Goal: Task Accomplishment & Management: Complete application form

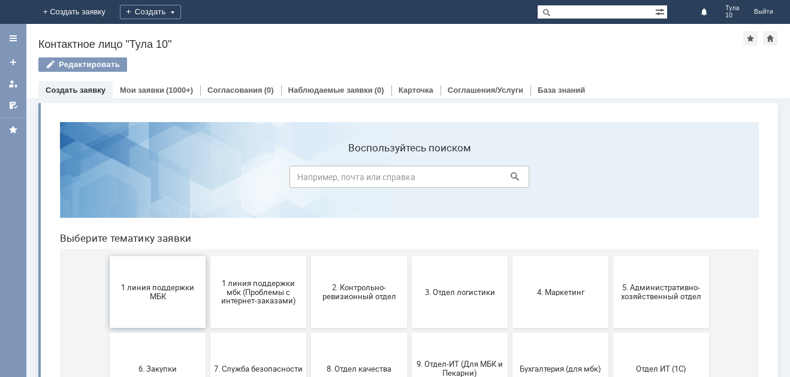
click at [153, 292] on span "1 линия поддержки МБК" at bounding box center [157, 292] width 89 height 18
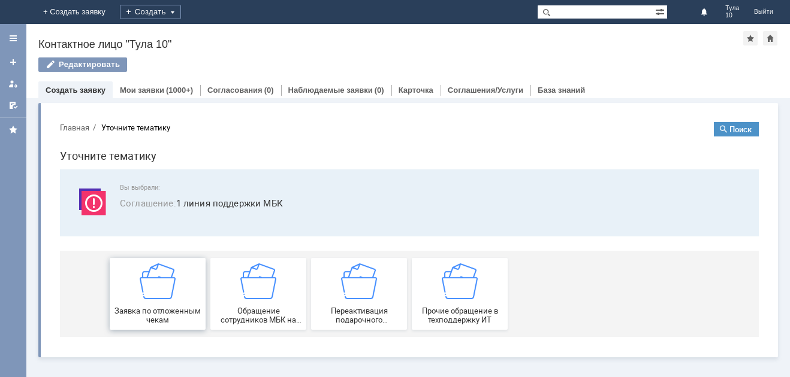
click at [152, 289] on img at bounding box center [158, 282] width 36 height 36
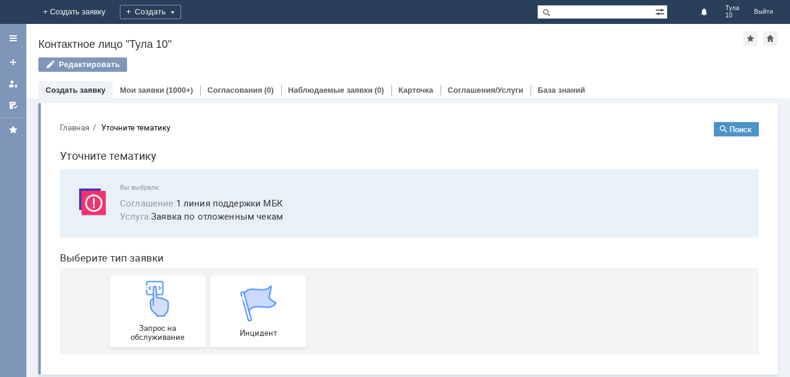
click at [152, 289] on img at bounding box center [158, 299] width 36 height 36
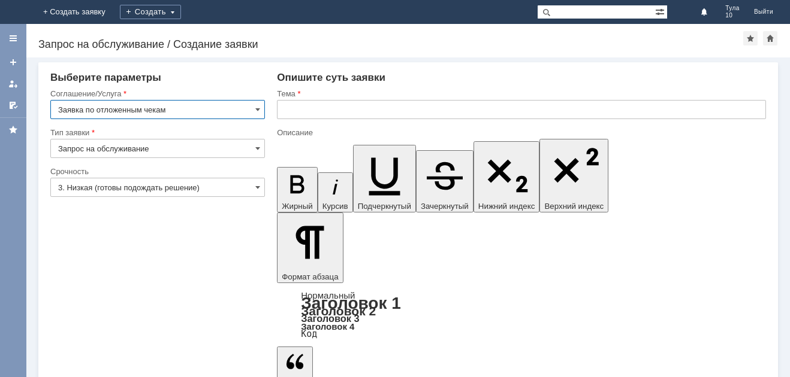
click at [290, 110] on input "text" at bounding box center [521, 109] width 489 height 19
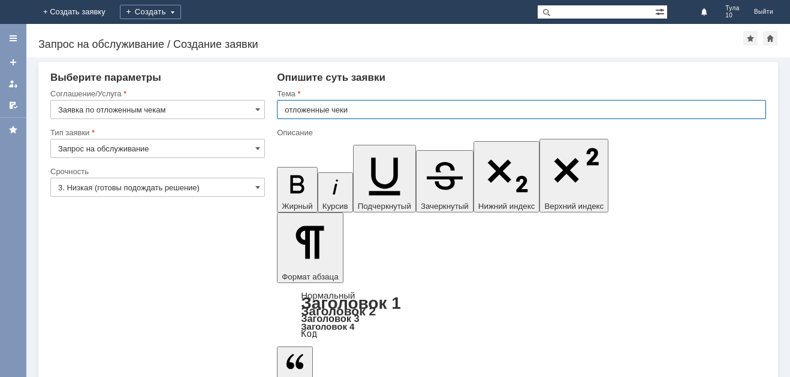
type input "отложенные чеки"
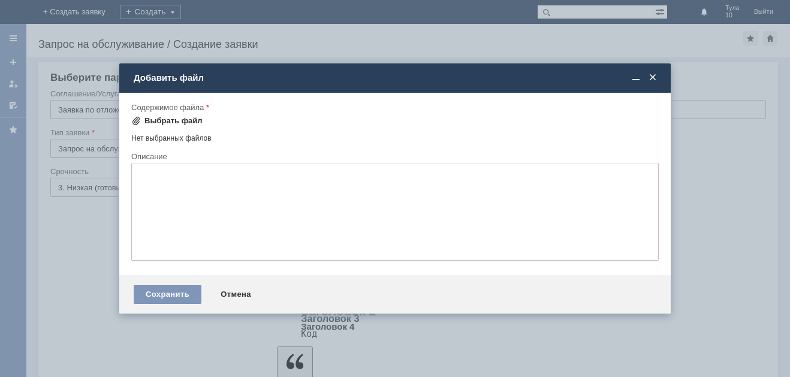
click at [181, 123] on div "Выбрать файл" at bounding box center [173, 121] width 58 height 10
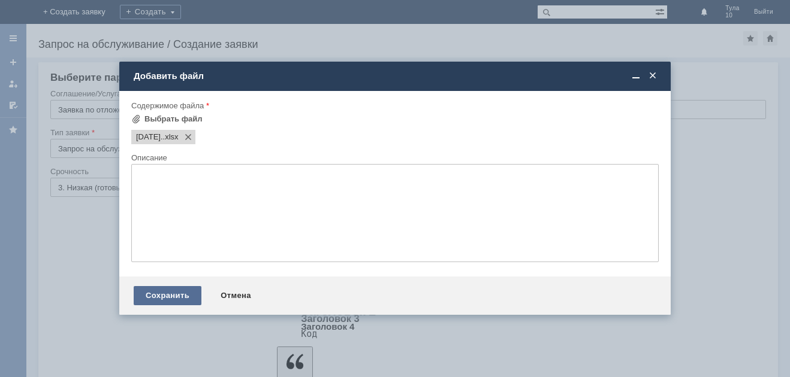
click at [147, 295] on div "Сохранить" at bounding box center [168, 295] width 68 height 19
